Goal: Book appointment/travel/reservation

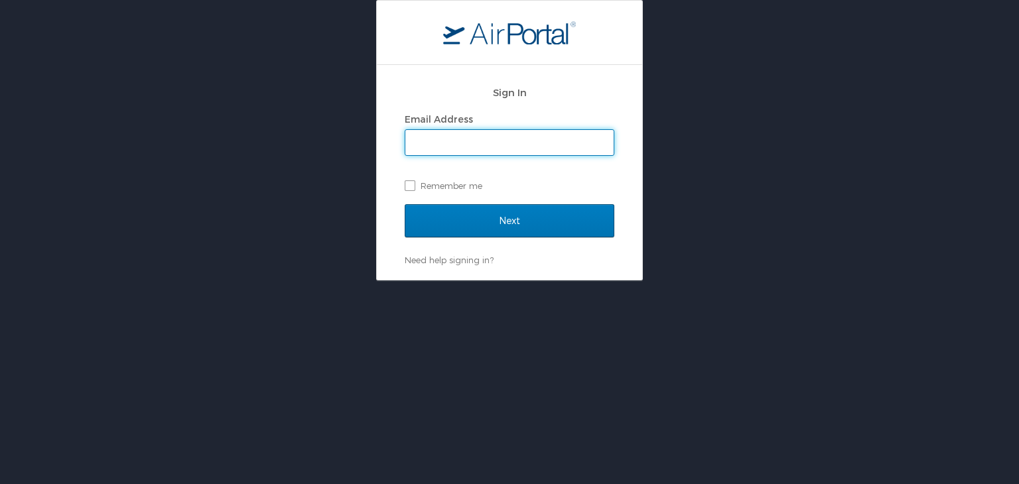
click at [473, 137] on input "Email Address" at bounding box center [509, 142] width 208 height 25
type input "alejandra.godc@gmail.com"
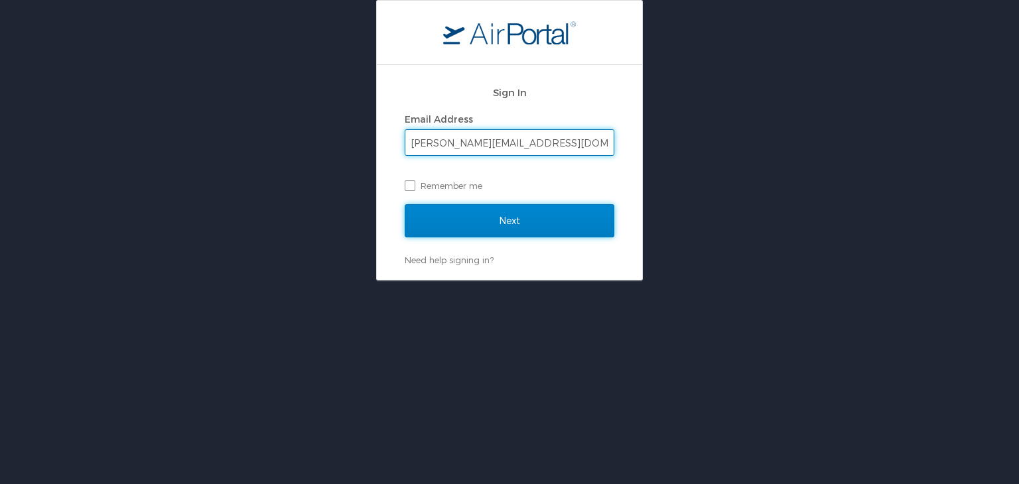
click at [510, 228] on input "Next" at bounding box center [510, 220] width 210 height 33
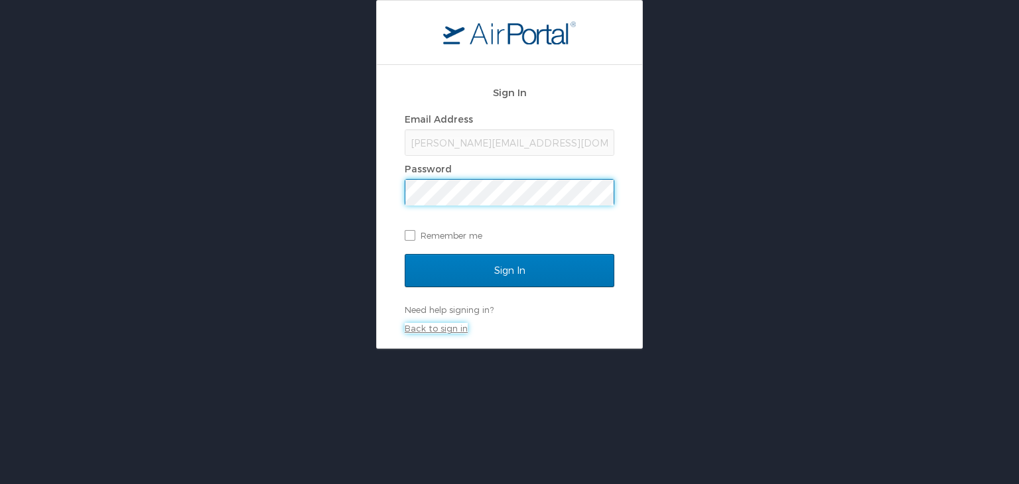
click at [430, 331] on link "Back to sign in" at bounding box center [436, 328] width 63 height 11
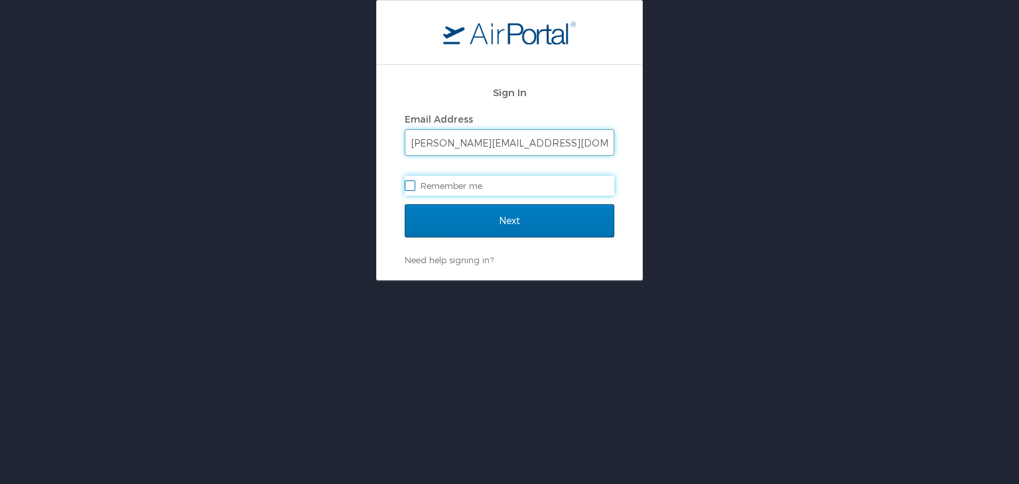
click at [553, 146] on input "alejandra.godc@gmail.com" at bounding box center [509, 142] width 208 height 25
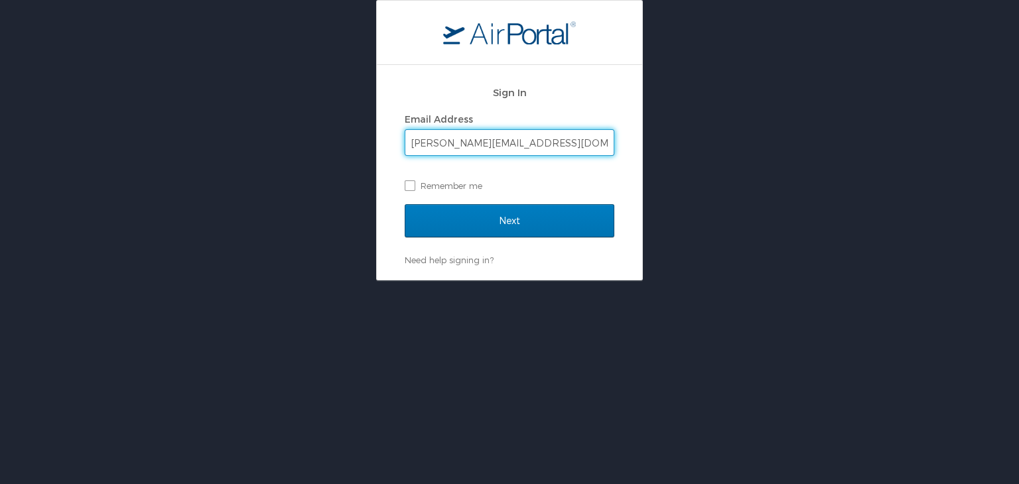
drag, startPoint x: 560, startPoint y: 142, endPoint x: 312, endPoint y: 125, distance: 248.7
click at [310, 127] on div "Sign In Email Address alejandra.godc@gmail.com Remember me Next Need help signi…" at bounding box center [509, 140] width 1019 height 281
type input "alejandra.gomez@usfarathane.com"
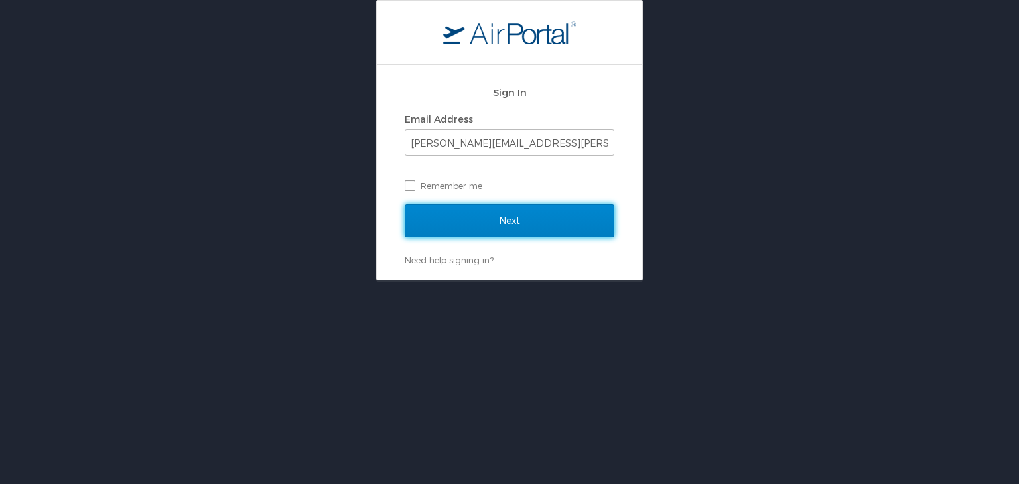
click at [467, 216] on input "Next" at bounding box center [510, 220] width 210 height 33
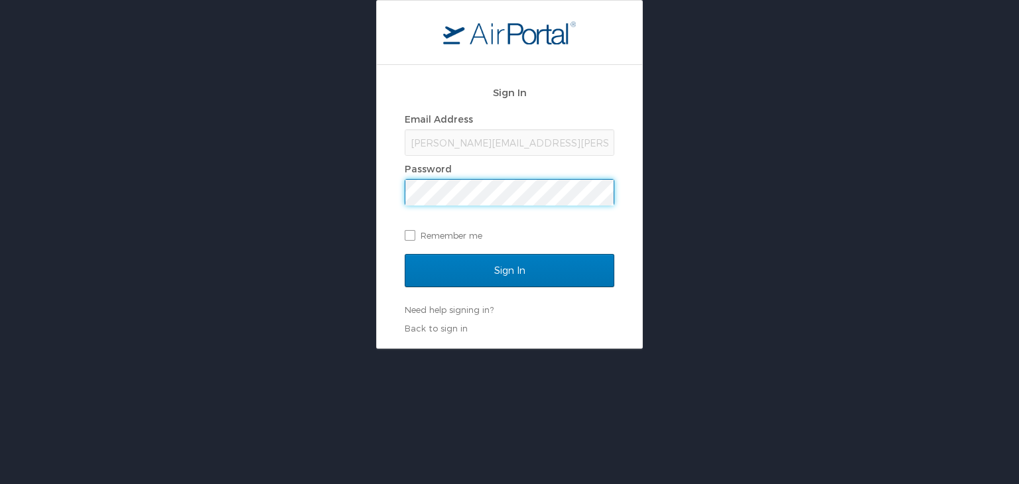
click at [405, 254] on input "Sign In" at bounding box center [510, 270] width 210 height 33
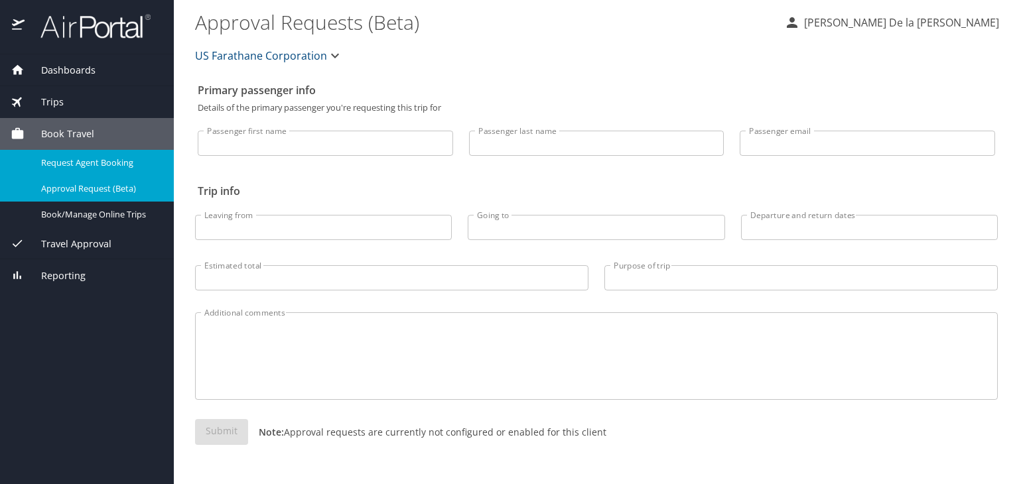
click at [66, 159] on span "Request Agent Booking" at bounding box center [99, 163] width 117 height 13
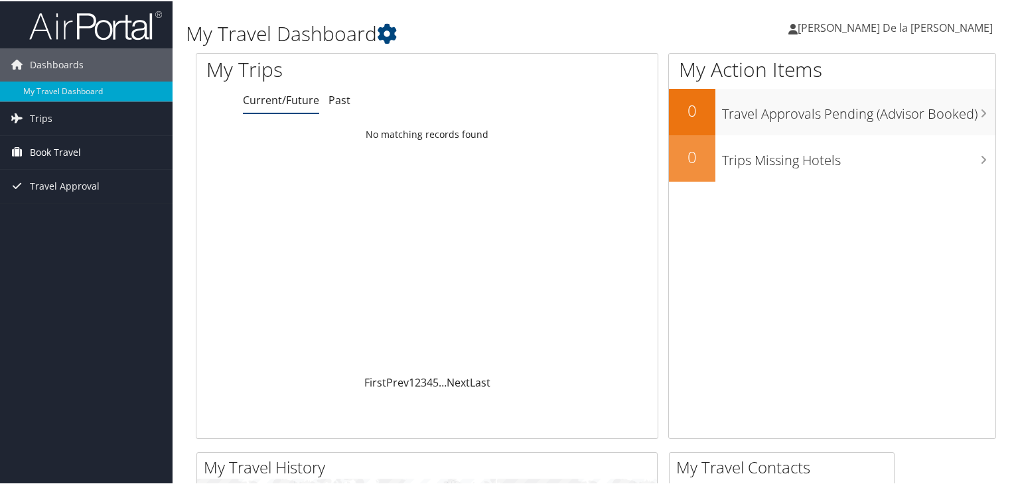
click at [45, 147] on span "Book Travel" at bounding box center [55, 151] width 51 height 33
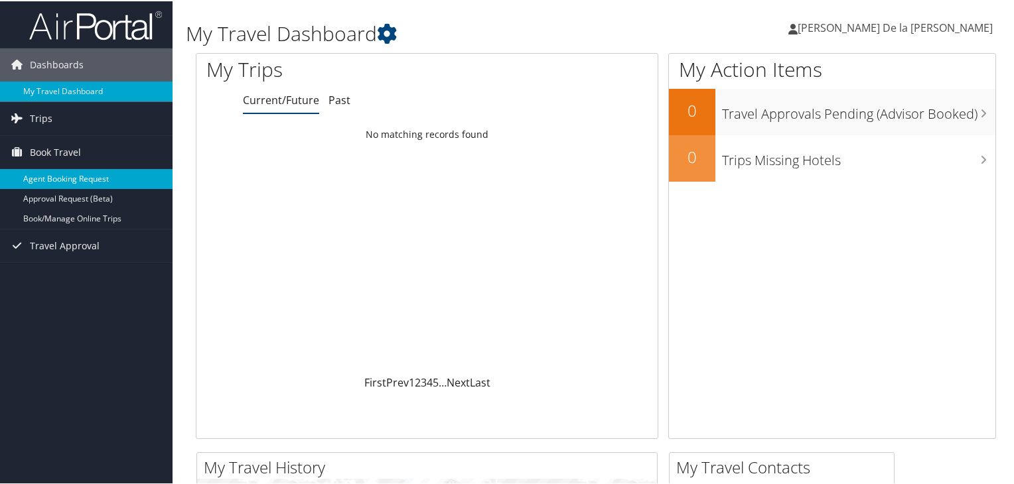
click at [53, 178] on link "Agent Booking Request" at bounding box center [86, 178] width 172 height 20
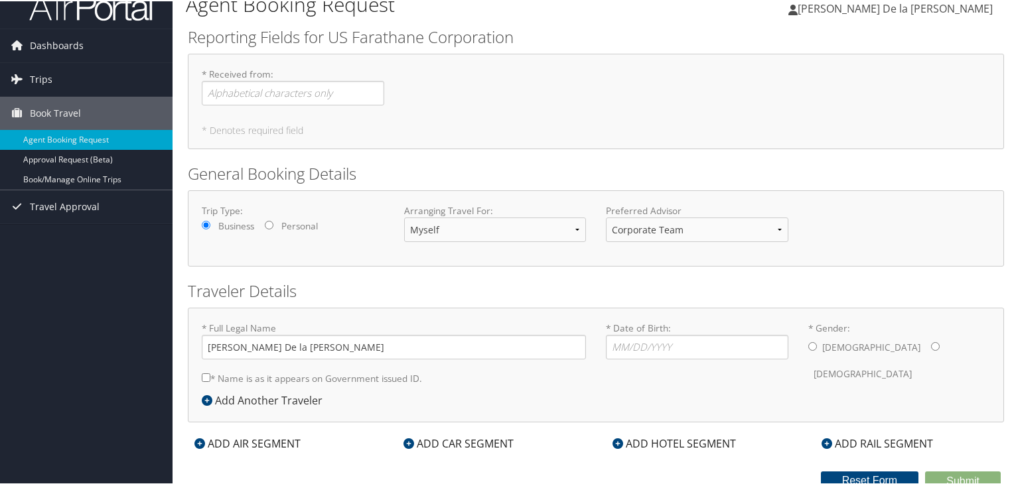
scroll to position [25, 0]
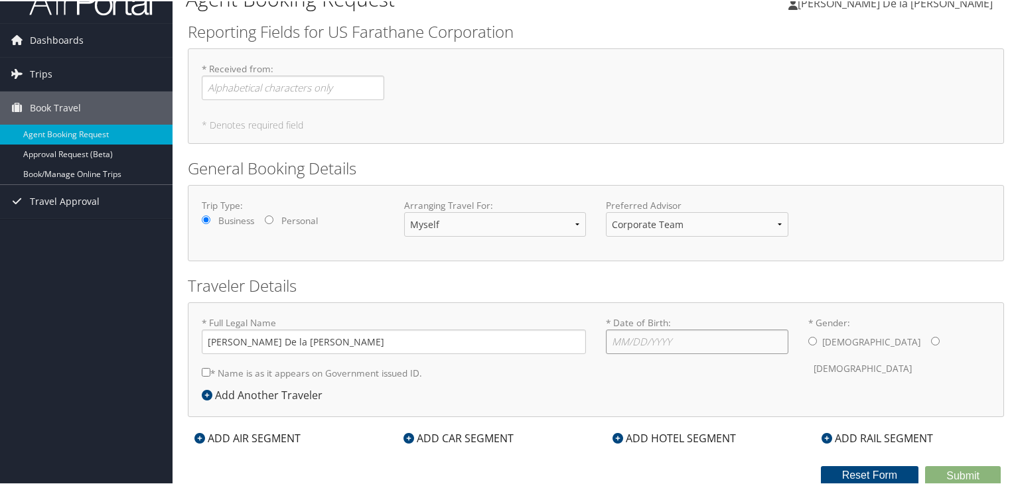
click at [678, 338] on input "* Date of Birth: Invalid Date" at bounding box center [697, 340] width 182 height 25
click at [650, 340] on input "* Date of Birth: Invalid Date" at bounding box center [697, 340] width 182 height 25
type input "09/11/1988"
click at [931, 338] on input "* Gender: Male Female" at bounding box center [935, 340] width 9 height 9
radio input "true"
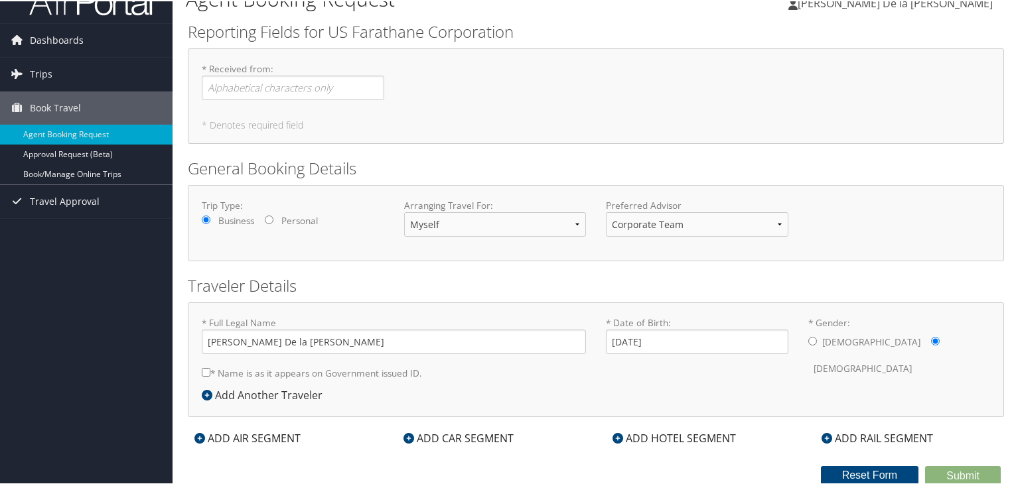
click at [374, 393] on div "* Full Legal Name Alejandra Gomez De la Cruz * Name is as it appears on Governm…" at bounding box center [596, 358] width 816 height 115
drag, startPoint x: 1012, startPoint y: 344, endPoint x: 1016, endPoint y: 311, distance: 33.4
click at [1016, 311] on html "Menu Dashboards ► My Travel Dashboard Trips ► Current/Future Trips Past Trips T…" at bounding box center [509, 217] width 1019 height 484
click at [459, 435] on div "ADD CAR SEGMENT" at bounding box center [458, 437] width 123 height 16
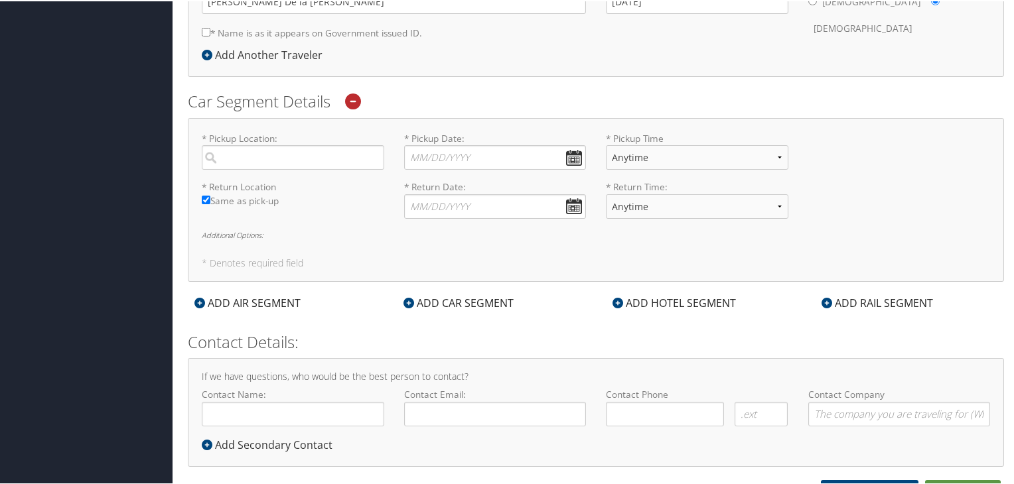
scroll to position [378, 0]
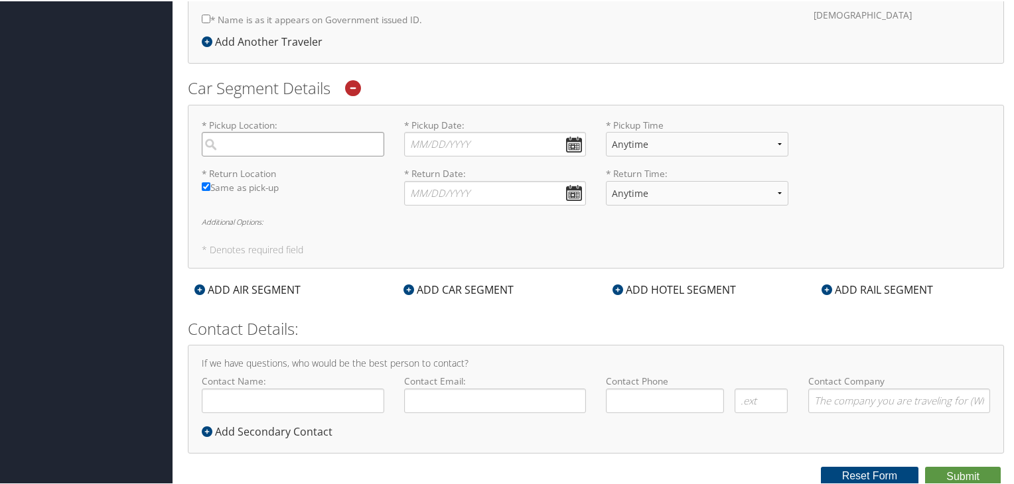
click at [292, 142] on input "search" at bounding box center [293, 143] width 182 height 25
type input "d"
type input "K"
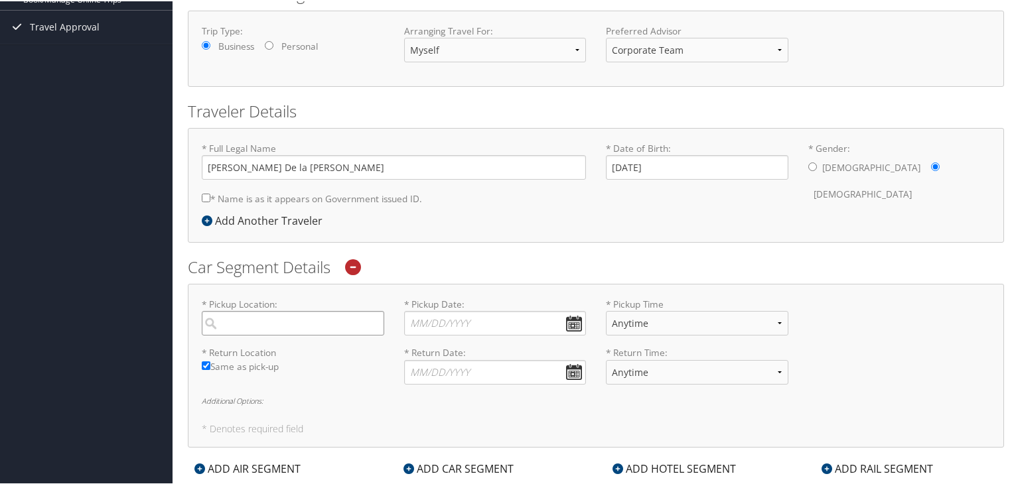
scroll to position [265, 0]
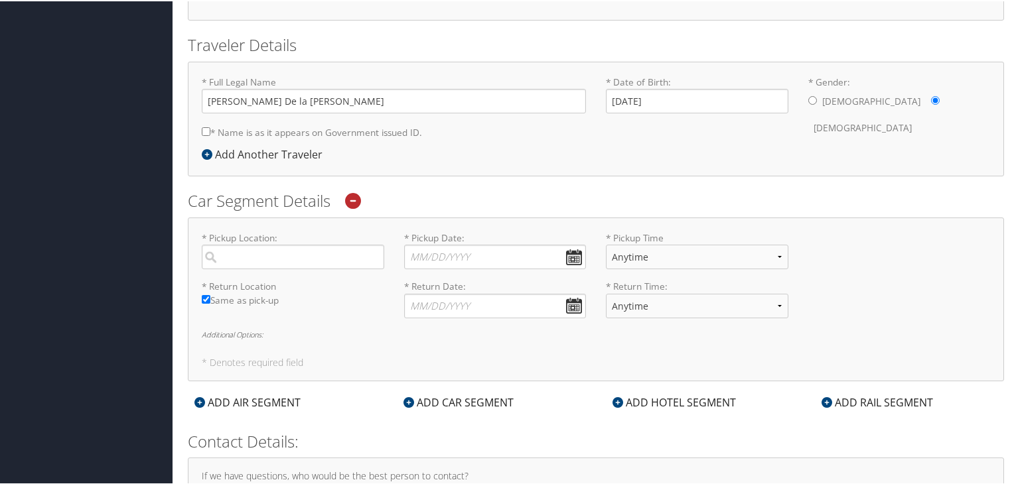
click at [356, 200] on icon at bounding box center [353, 200] width 16 height 16
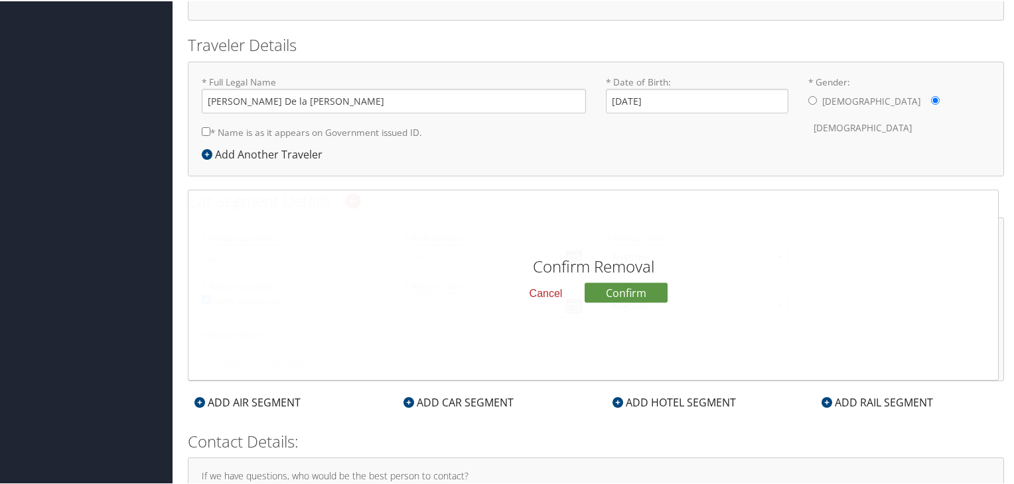
click at [252, 397] on div "ADD AIR SEGMENT" at bounding box center [247, 401] width 119 height 16
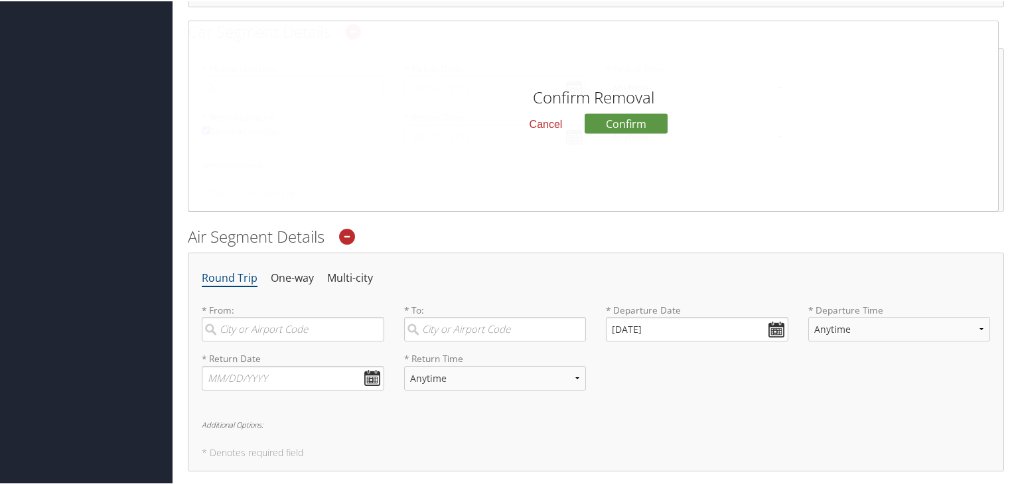
scroll to position [464, 0]
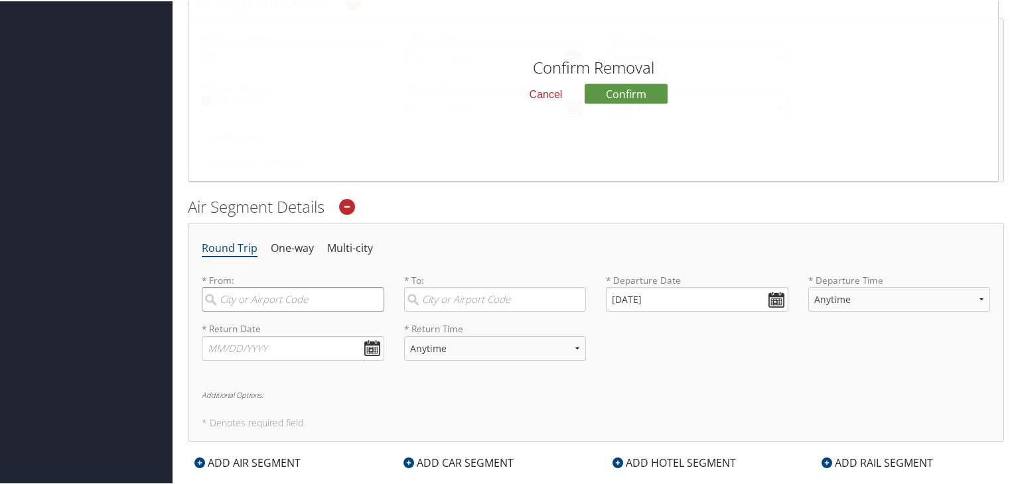
click at [266, 303] on input "search" at bounding box center [293, 298] width 182 height 25
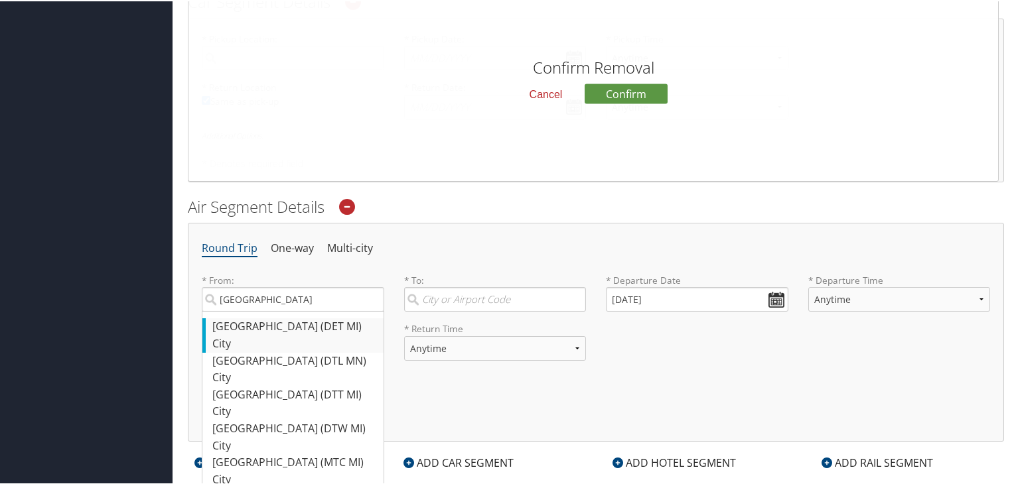
click at [268, 324] on div "Detroit (DET MI)" at bounding box center [294, 325] width 165 height 17
click at [268, 310] on input "Detroit" at bounding box center [293, 298] width 182 height 25
type input "Detroit (DET MI)"
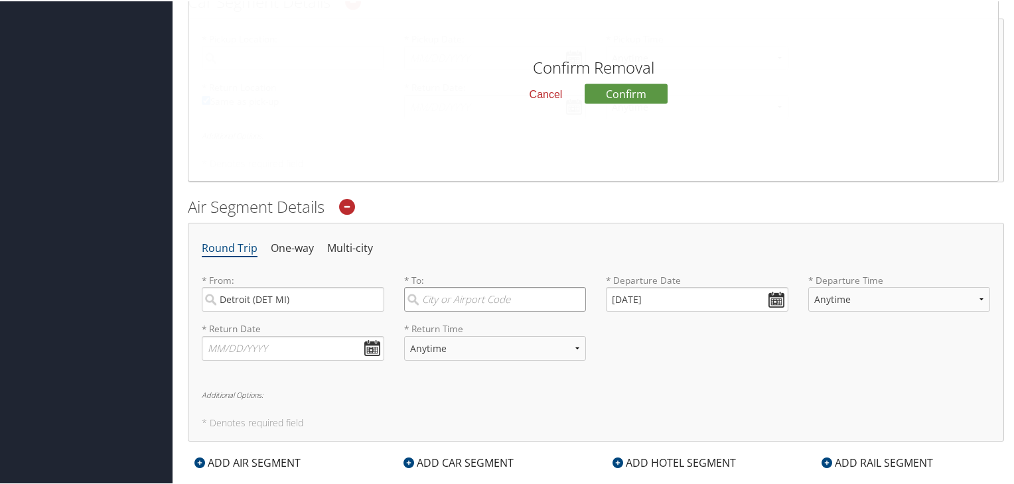
click at [456, 303] on input "search" at bounding box center [495, 298] width 182 height 25
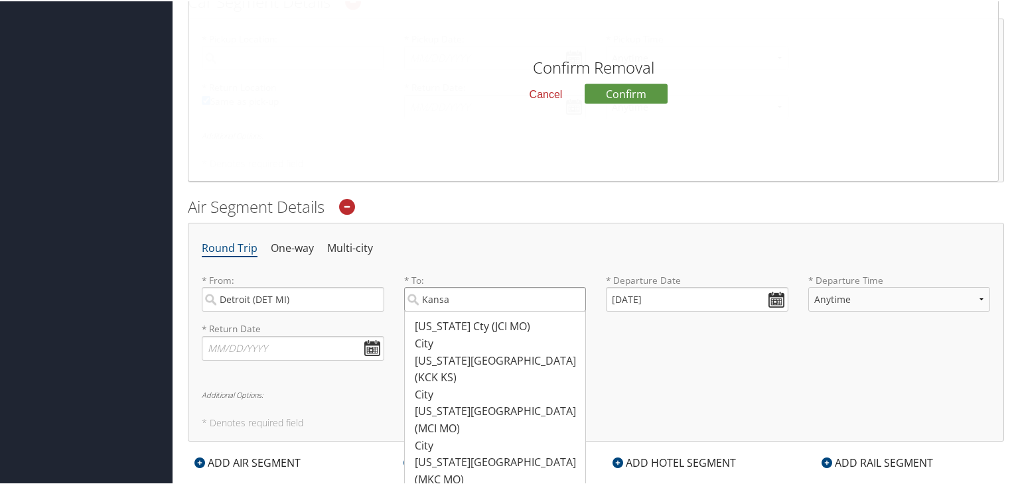
type input "Kansas"
click at [571, 300] on input "Kansas" at bounding box center [495, 298] width 182 height 25
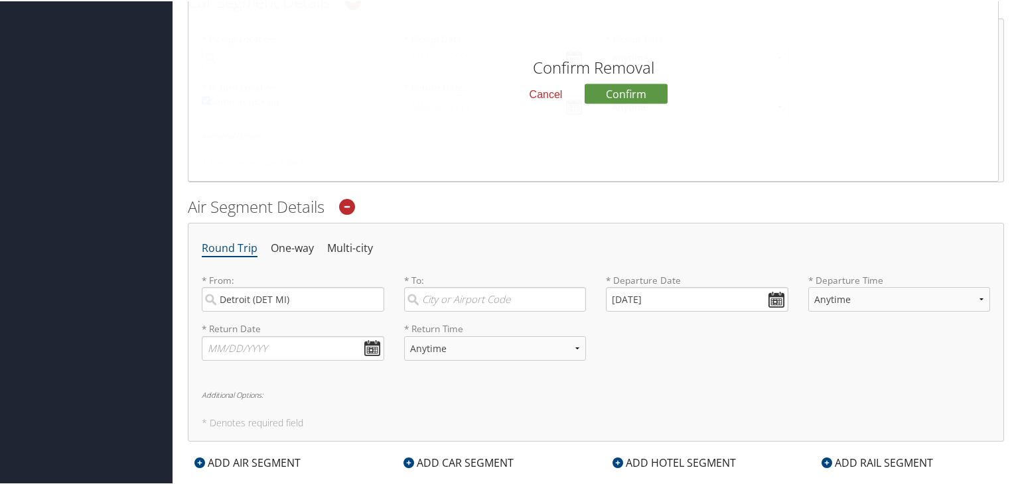
click at [608, 358] on div "* Return Date Dates must be valid * Return Time Anytime Early Morning (5AM-7AM)…" at bounding box center [596, 345] width 808 height 48
click at [374, 343] on input "text" at bounding box center [293, 347] width 182 height 25
click at [719, 354] on div "* Return Date Dates must be valid * Return Time Anytime Early Morning (5AM-7AM)…" at bounding box center [596, 345] width 808 height 48
click at [775, 298] on input "08/11/2025" at bounding box center [697, 298] width 182 height 25
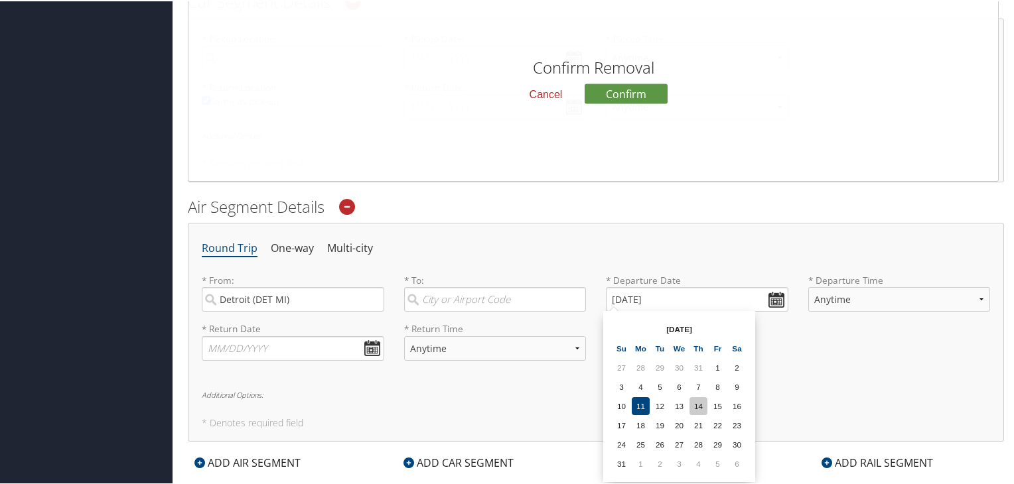
click at [694, 404] on td "14" at bounding box center [698, 405] width 18 height 18
type input "08/14/2025"
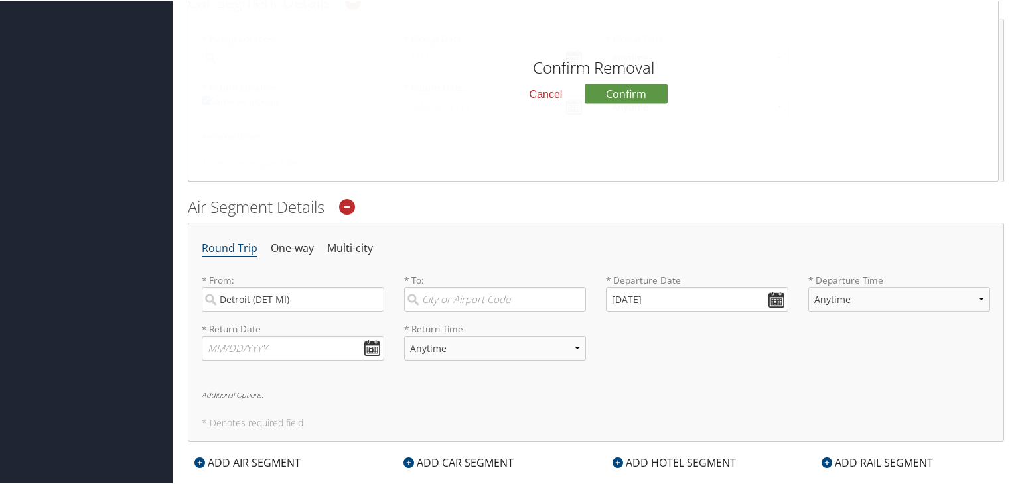
click at [671, 357] on div "* Return Date Dates must be valid * Return Time Anytime Early Morning (5AM-7AM)…" at bounding box center [596, 345] width 808 height 48
click at [969, 296] on select "Anytime Early Morning (5AM-7AM) Morning (7AM-12PM) Afternoon (12PM-5PM) Evening…" at bounding box center [899, 298] width 182 height 25
click at [969, 297] on select "Anytime Early Morning (5AM-7AM) Morning (7AM-12PM) Afternoon (12PM-5PM) Evening…" at bounding box center [899, 298] width 182 height 25
click at [754, 346] on div "* Return Date Dates must be valid * Return Time Anytime Early Morning (5AM-7AM)…" at bounding box center [596, 345] width 808 height 48
click at [445, 294] on input "search" at bounding box center [495, 298] width 182 height 25
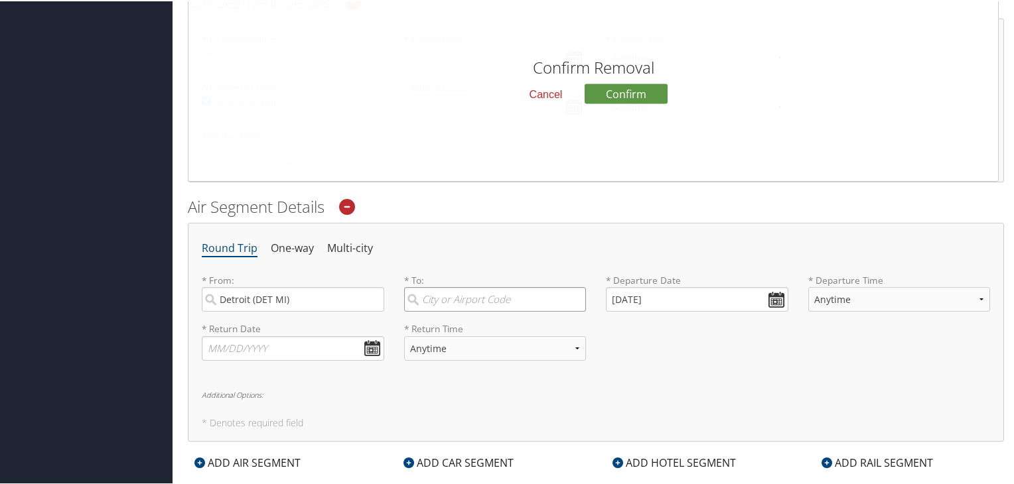
click at [439, 299] on input "search" at bounding box center [495, 298] width 182 height 25
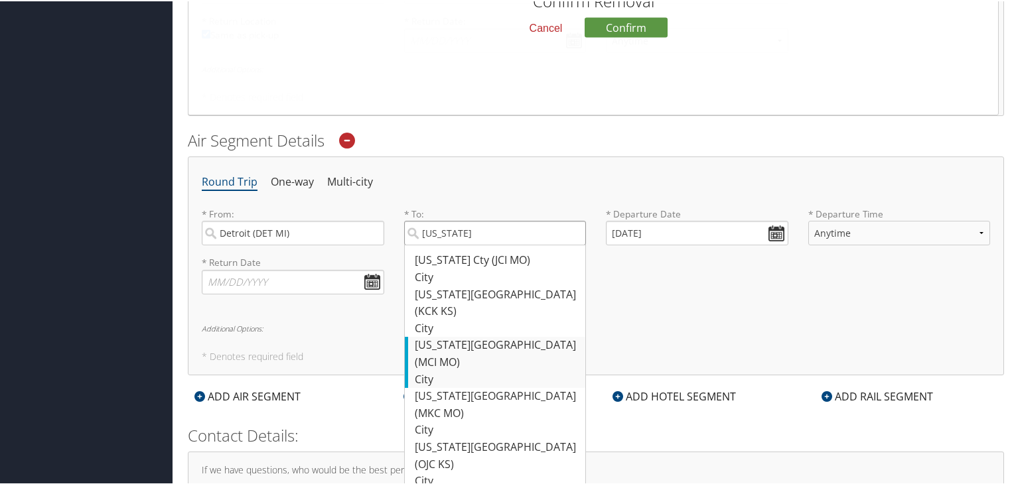
scroll to position [597, 0]
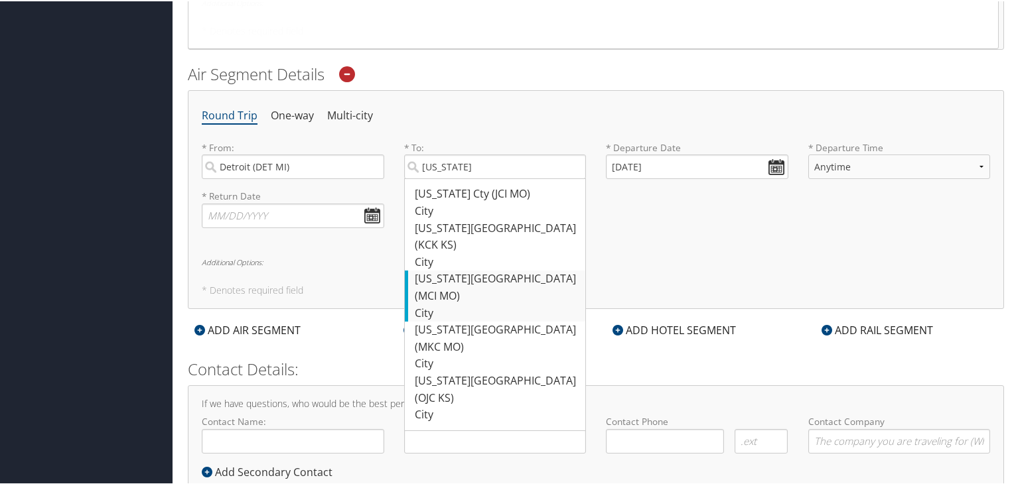
click at [462, 269] on div "Kansas City (MCI MO)" at bounding box center [497, 286] width 165 height 34
click at [462, 178] on input "Kansas" at bounding box center [495, 165] width 182 height 25
type input "Kansas City (MCI MO)"
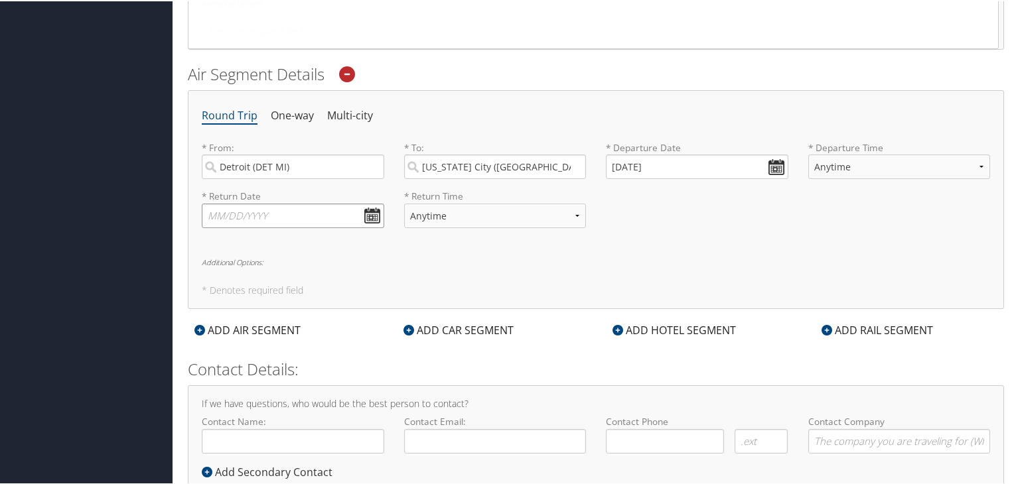
click at [366, 214] on input "text" at bounding box center [293, 214] width 182 height 25
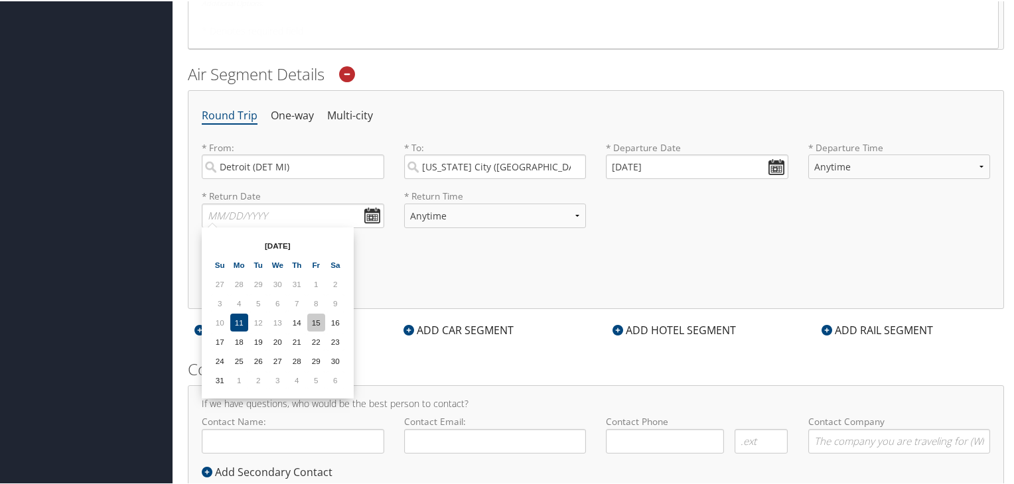
click at [318, 318] on td "15" at bounding box center [316, 321] width 18 height 18
type input "08/15/2025"
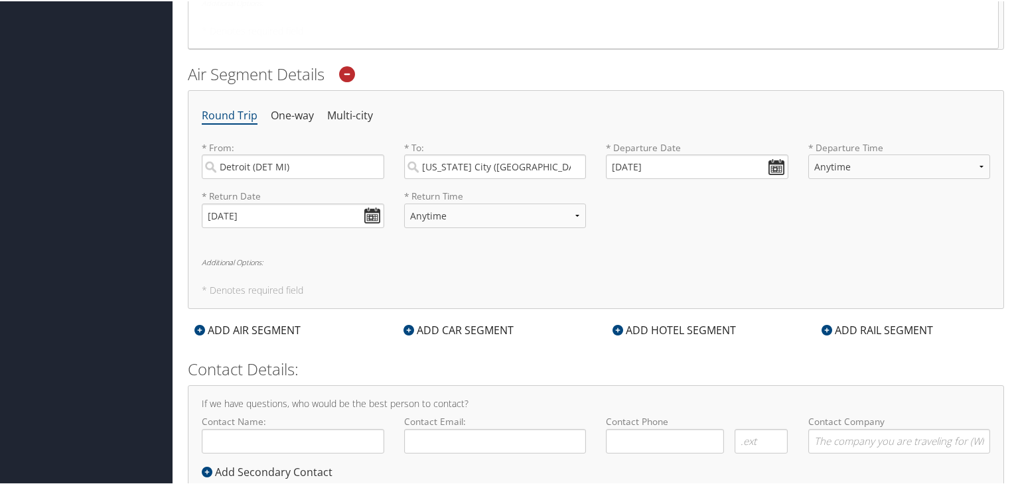
click at [517, 259] on h6 "Additional Options:" at bounding box center [596, 260] width 788 height 7
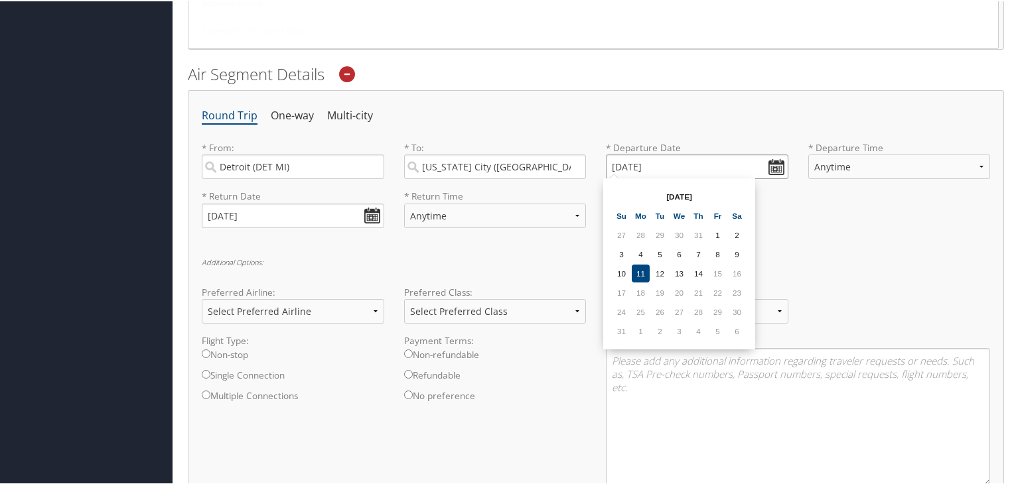
click at [769, 167] on input "08/14/2025" at bounding box center [697, 165] width 182 height 25
click at [825, 245] on div "Round Trip One-way Multi-city * From: Detroit (DET MI) Required * To: Kansas Ci…" at bounding box center [596, 313] width 816 height 449
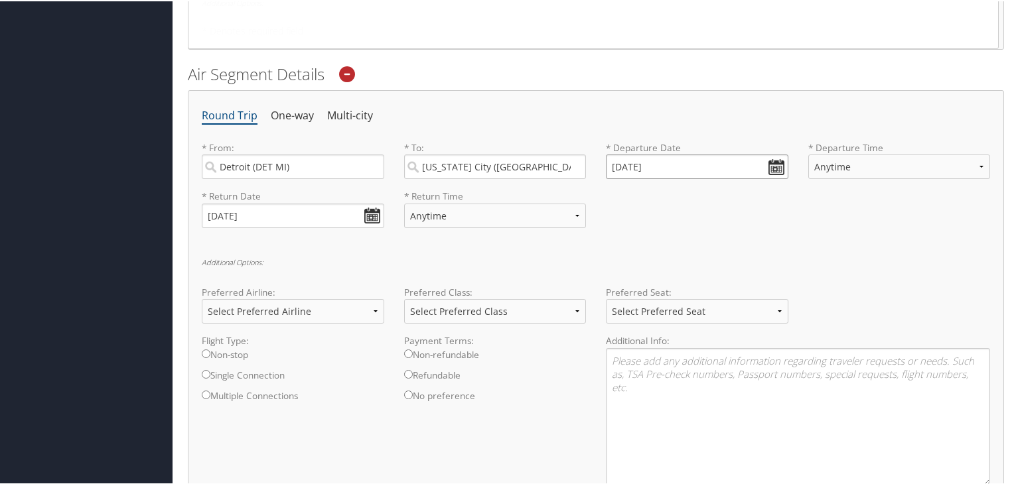
click at [770, 167] on input "08/14/2025" at bounding box center [697, 165] width 182 height 25
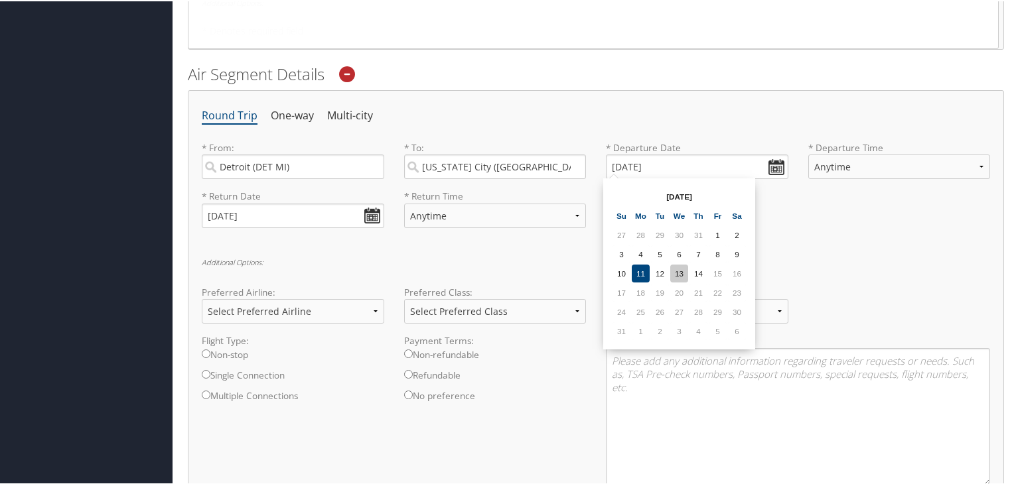
click at [681, 266] on td "13" at bounding box center [679, 272] width 18 height 18
type input "08/13/2025"
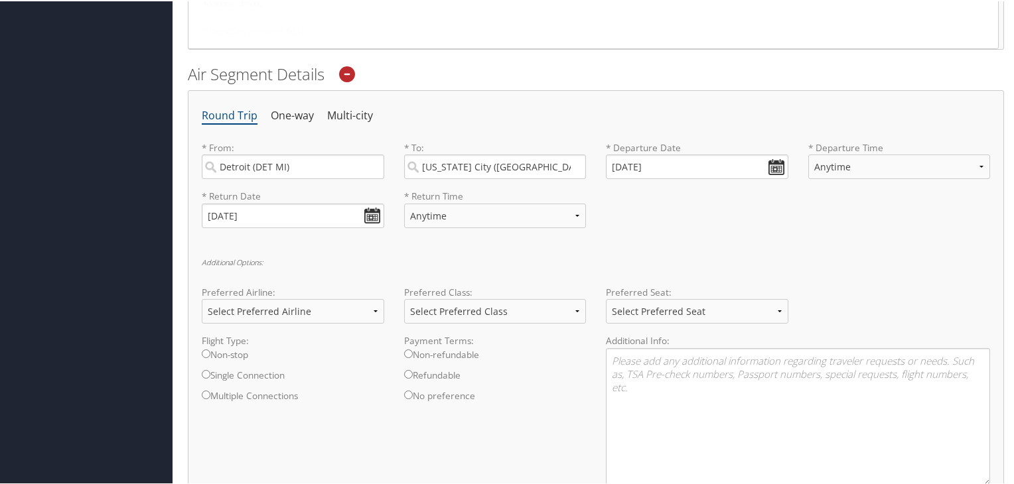
click at [794, 247] on div "Round Trip One-way Multi-city * From: Detroit (DET MI) Required * To: Kansas Ci…" at bounding box center [596, 313] width 816 height 449
click at [902, 161] on select "Anytime Early Morning (5AM-7AM) Morning (7AM-12PM) Afternoon (12PM-5PM) Evening…" at bounding box center [899, 165] width 182 height 25
click at [746, 222] on div "* Return Date 08/15/2025 Dates must be valid * Return Time Anytime Early Mornin…" at bounding box center [596, 212] width 808 height 48
